Goal: Task Accomplishment & Management: Use online tool/utility

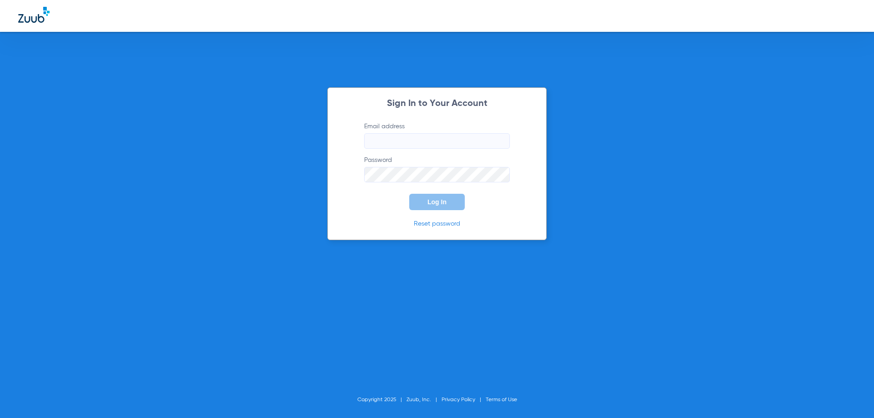
type input "[EMAIL_ADDRESS][DOMAIN_NAME]"
click at [435, 162] on label "Password" at bounding box center [437, 169] width 146 height 27
click at [635, 172] on div "Sign In to Your Account Email address [EMAIL_ADDRESS][DOMAIN_NAME] Password Log…" at bounding box center [437, 209] width 874 height 418
click at [428, 200] on span "Log In" at bounding box center [436, 201] width 19 height 7
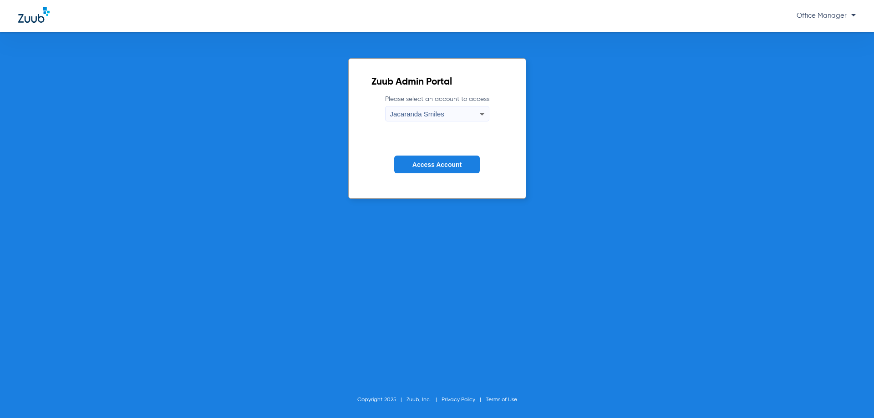
click at [437, 111] on span "Jacaranda Smiles" at bounding box center [417, 114] width 54 height 8
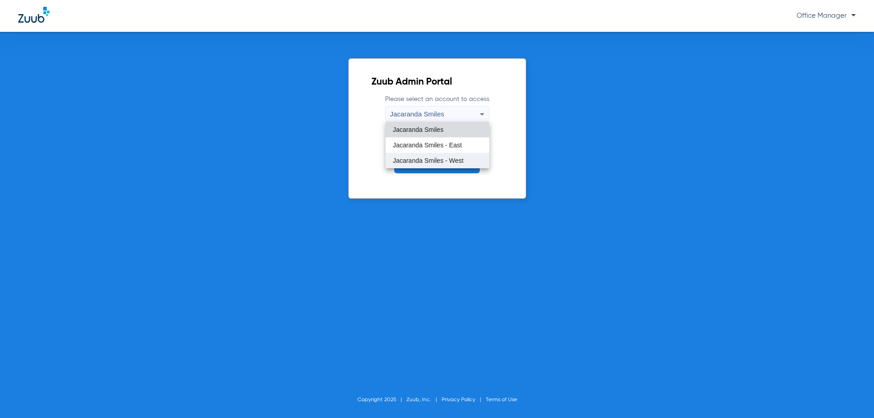
click at [456, 154] on mat-option "Jacaranda Smiles - West" at bounding box center [438, 160] width 104 height 15
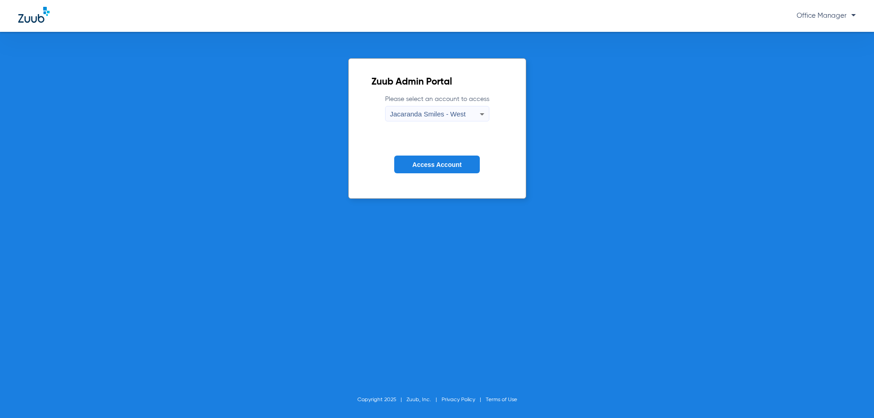
click at [455, 159] on button "Access Account" at bounding box center [437, 165] width 86 height 18
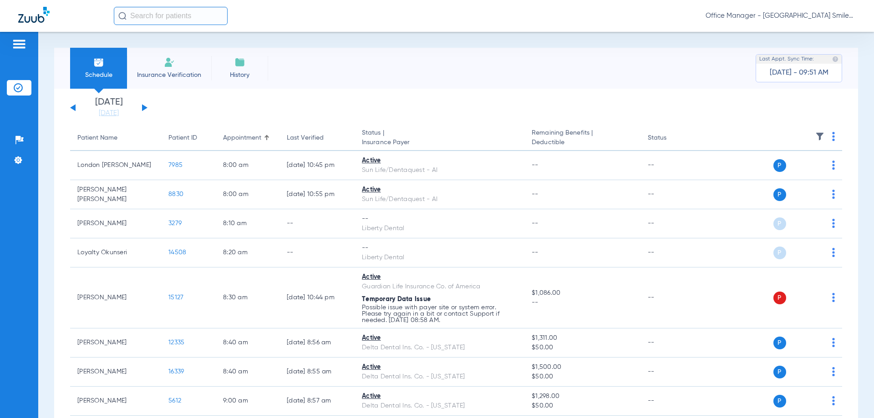
click at [150, 11] on input "text" at bounding box center [171, 16] width 114 height 18
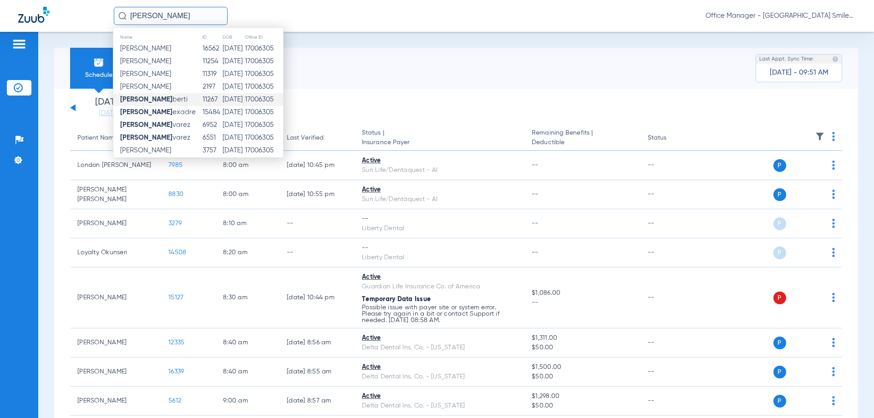
type input "[PERSON_NAME]"
click at [170, 102] on td "[PERSON_NAME]" at bounding box center [157, 99] width 89 height 13
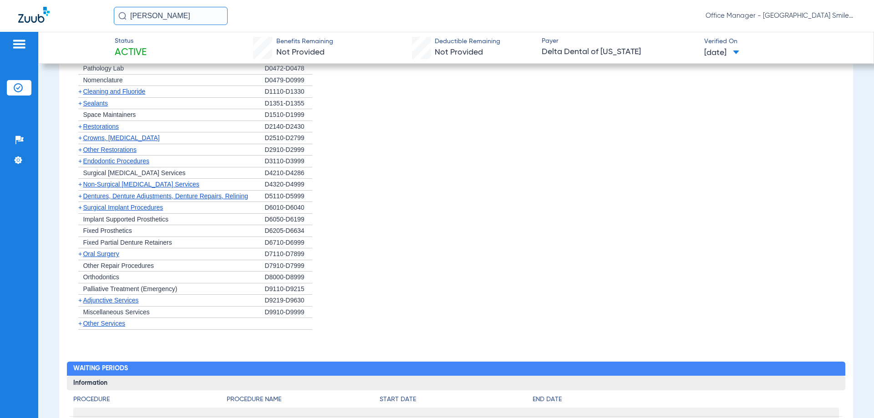
scroll to position [459, 0]
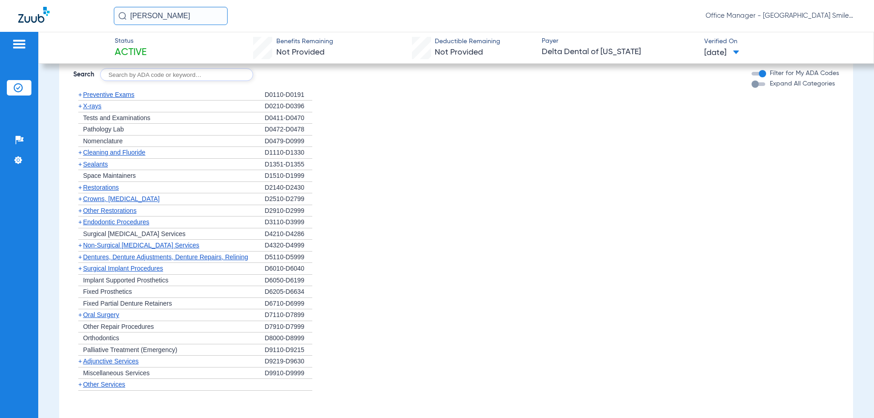
click at [104, 191] on span "Restorations" at bounding box center [101, 187] width 36 height 7
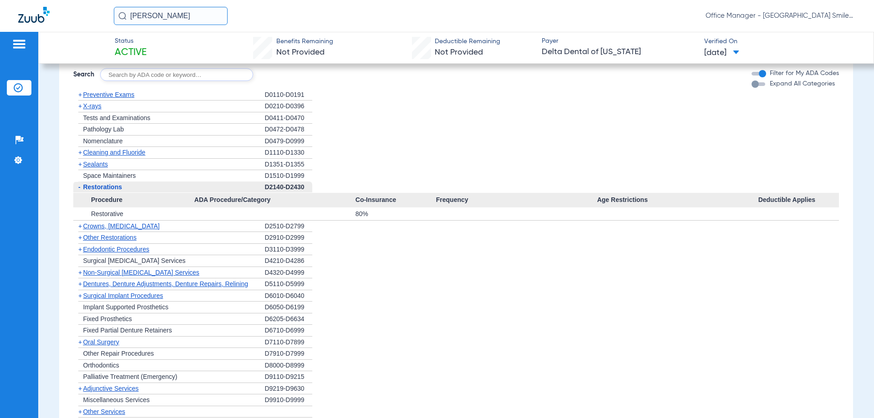
click at [97, 98] on span "Preventive Exams" at bounding box center [108, 94] width 51 height 7
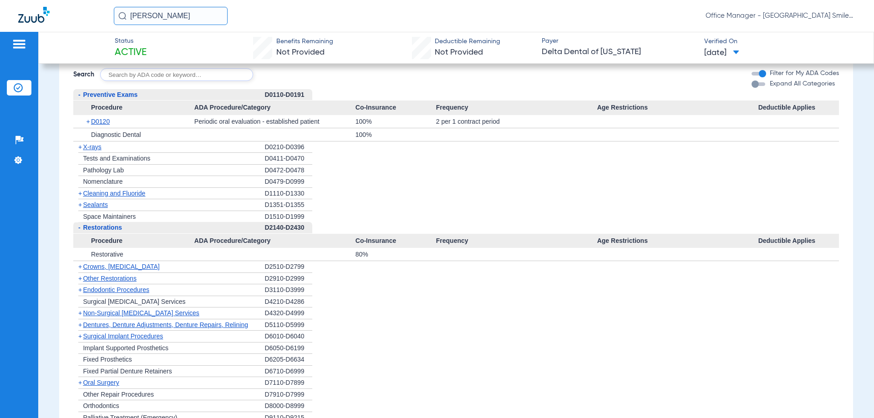
click at [100, 151] on span "X-rays" at bounding box center [92, 146] width 18 height 7
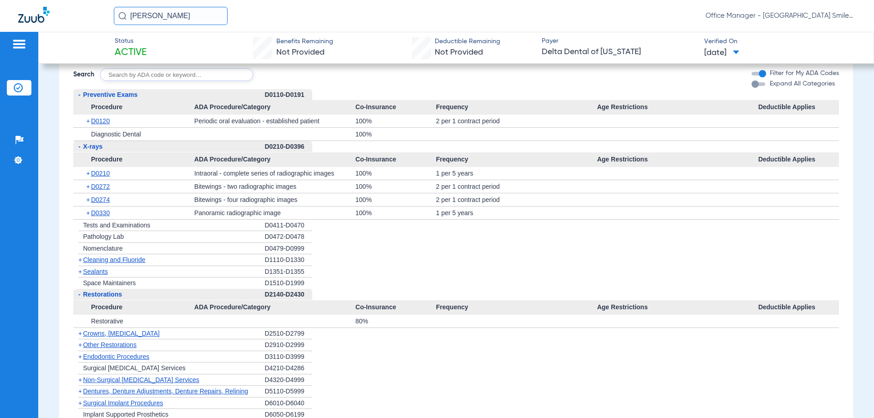
click at [130, 264] on span "Cleaning and Fluoride" at bounding box center [114, 259] width 62 height 7
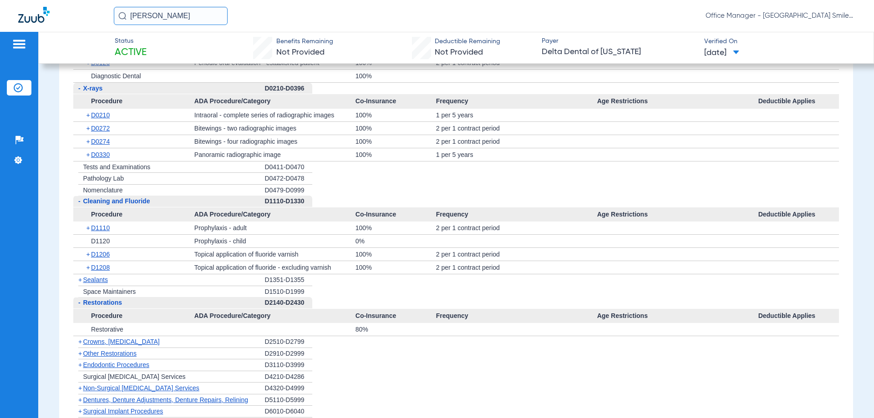
scroll to position [520, 0]
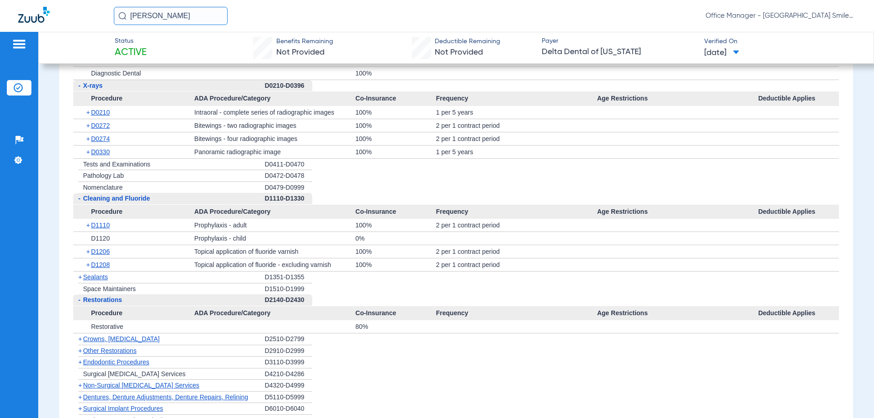
click at [103, 281] on span "Sealants" at bounding box center [95, 277] width 25 height 7
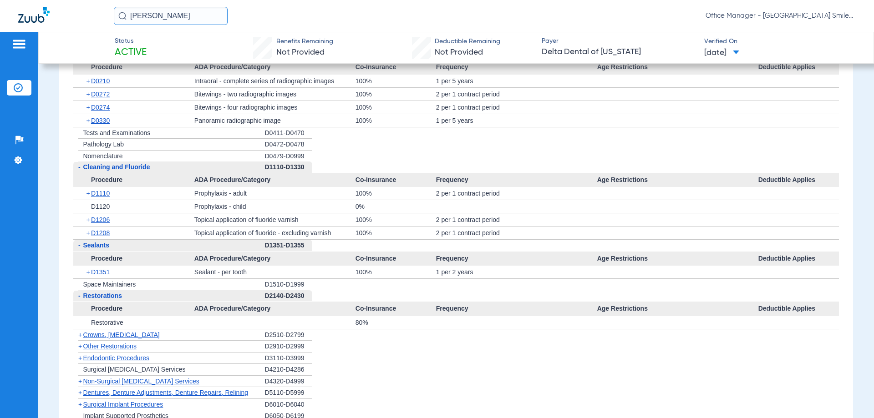
scroll to position [611, 0]
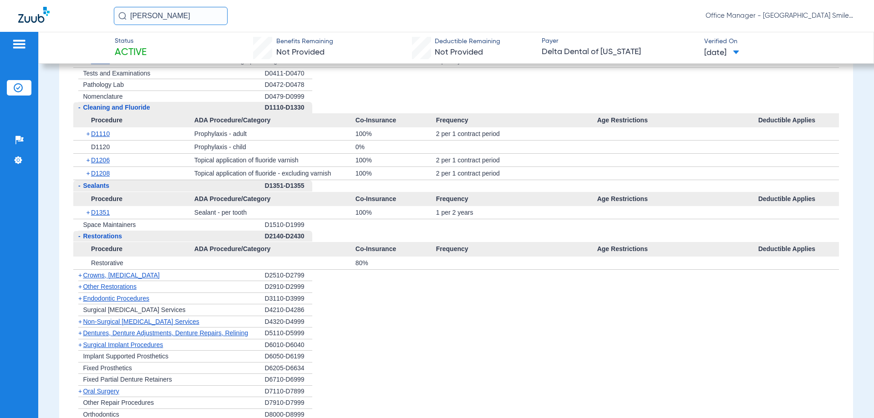
click at [132, 290] on span "Other Restorations" at bounding box center [110, 286] width 54 height 7
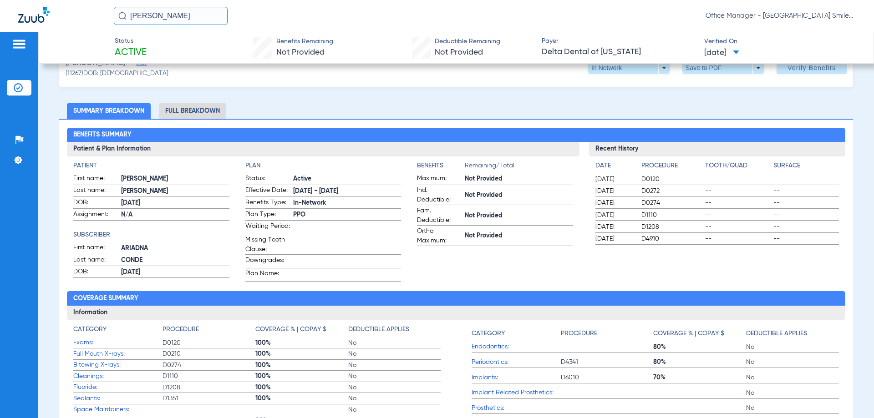
scroll to position [0, 0]
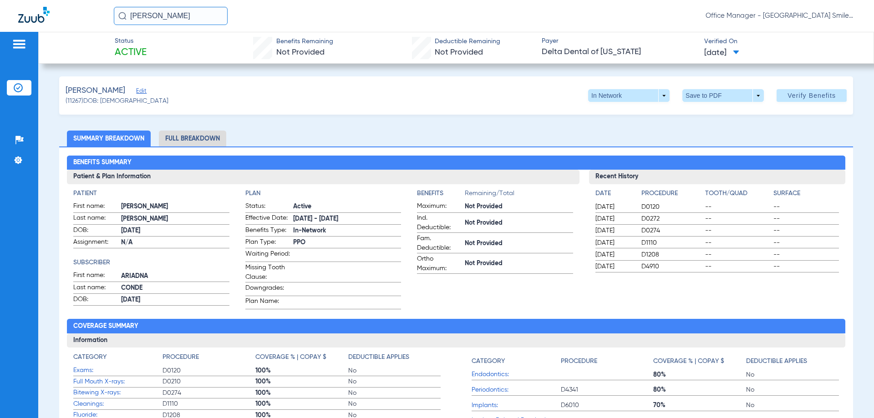
click at [739, 53] on span "[DATE]" at bounding box center [721, 52] width 35 height 11
click at [740, 52] on div at bounding box center [437, 209] width 874 height 418
click at [824, 95] on span "Verify Benefits" at bounding box center [812, 95] width 48 height 7
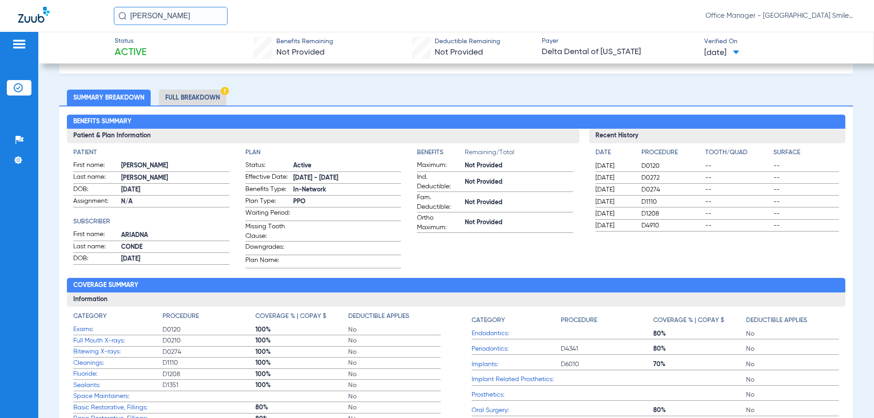
scroll to position [31, 0]
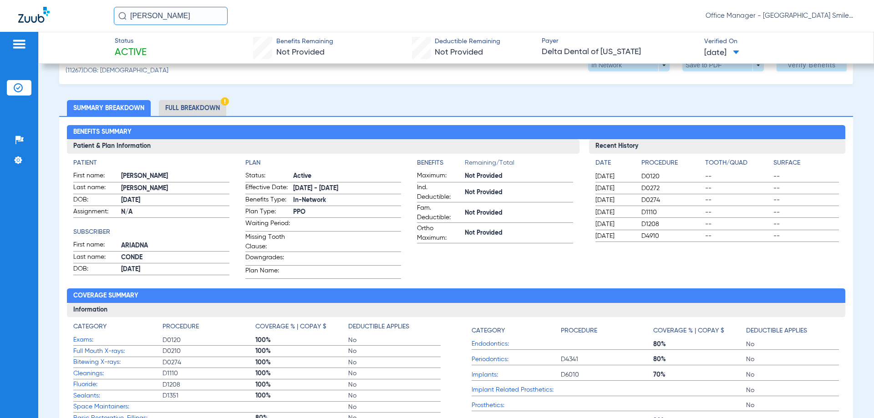
click at [211, 102] on li "Full Breakdown" at bounding box center [192, 108] width 67 height 16
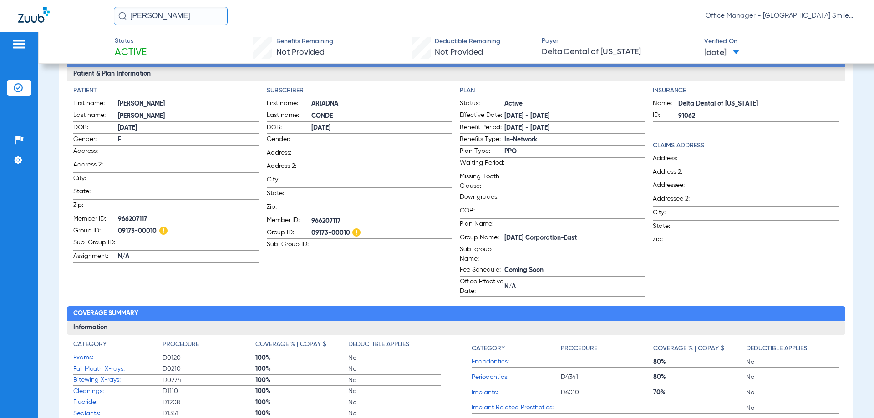
scroll to position [0, 0]
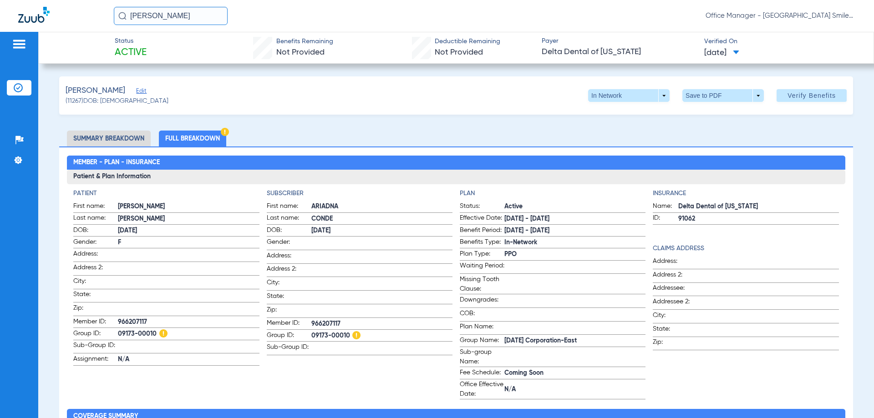
click at [115, 140] on li "Summary Breakdown" at bounding box center [109, 139] width 84 height 16
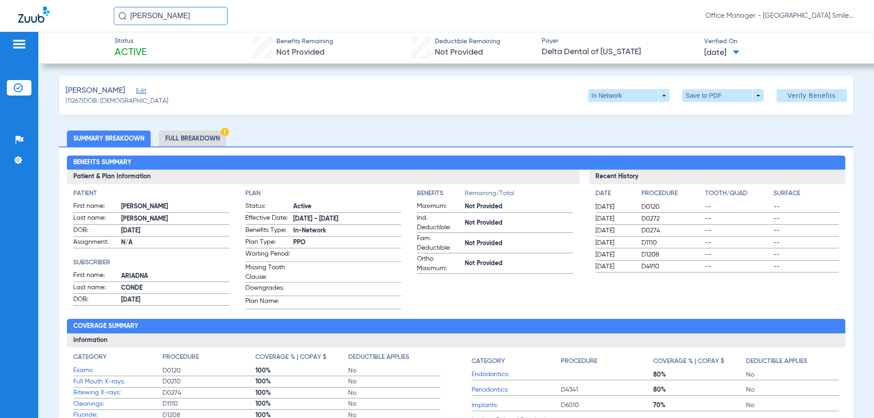
click at [208, 139] on li "Full Breakdown" at bounding box center [192, 139] width 67 height 16
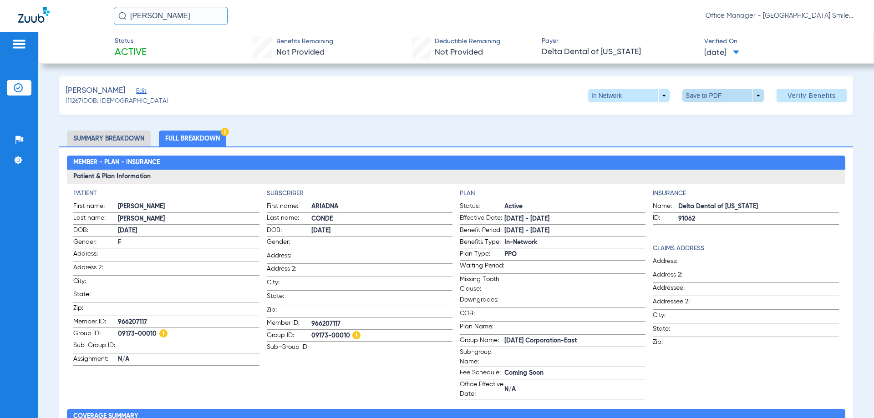
drag, startPoint x: 375, startPoint y: 110, endPoint x: 706, endPoint y: 97, distance: 331.2
click at [712, 97] on span at bounding box center [723, 96] width 22 height 22
